Goal: Transaction & Acquisition: Purchase product/service

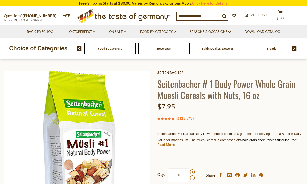
scroll to position [5, 0]
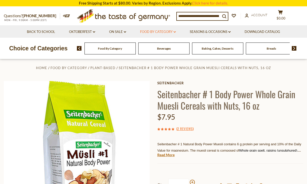
click at [162, 33] on link "Food By Category dropdown_arrow" at bounding box center [158, 32] width 36 height 6
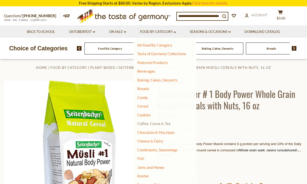
scroll to position [0, 0]
click at [142, 105] on link "Cereal" at bounding box center [142, 106] width 11 height 5
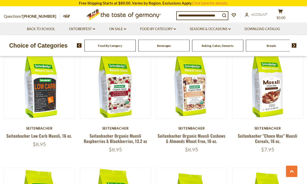
scroll to position [389, 0]
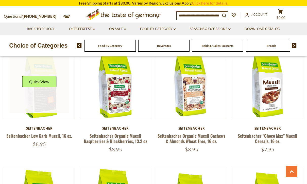
click at [43, 110] on link at bounding box center [39, 83] width 59 height 59
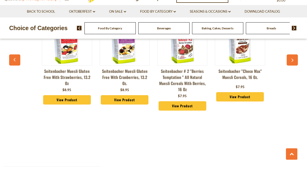
scroll to position [405, 0]
